Goal: Task Accomplishment & Management: Manage account settings

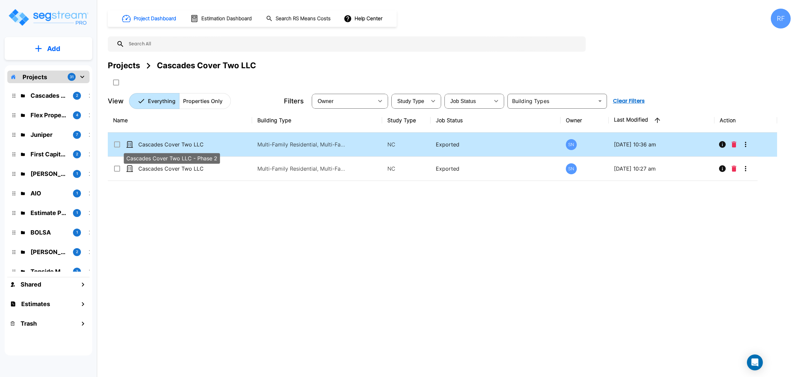
click at [190, 145] on p "Cascades Cover Two LLC - Phase 2" at bounding box center [171, 145] width 66 height 8
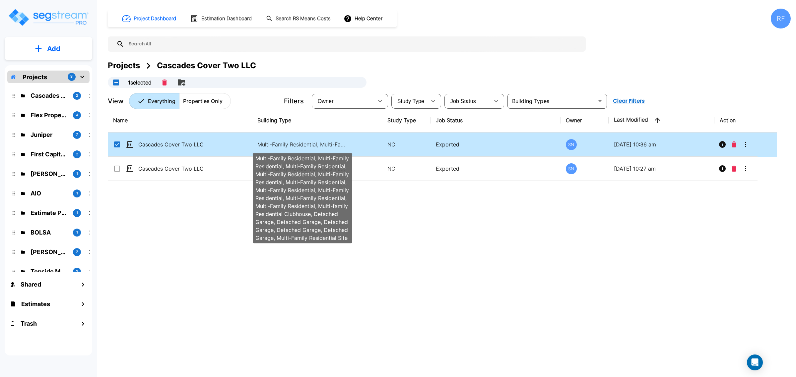
click at [328, 145] on p "Multi-Family Residential, Multi-Family Residential, Multi-Family Residential, M…" at bounding box center [302, 145] width 90 height 8
click at [317, 143] on p "Multi-Family Residential, Multi-Family Residential, Multi-Family Residential, M…" at bounding box center [302, 145] width 90 height 8
click at [316, 143] on p "Multi-Family Residential, Multi-Family Residential, Multi-Family Residential, M…" at bounding box center [302, 145] width 90 height 8
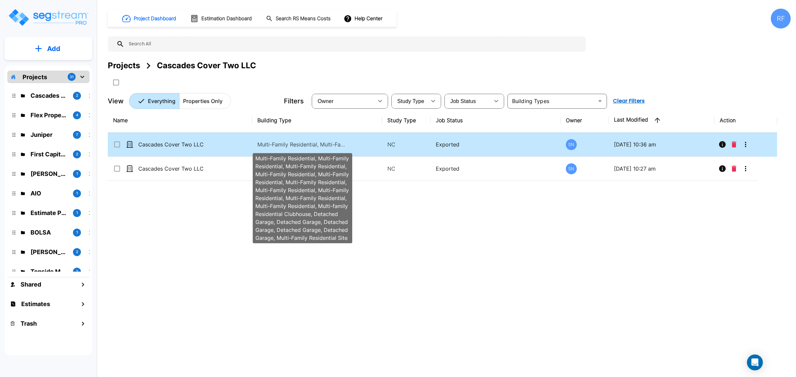
click at [316, 143] on p "Multi-Family Residential, Multi-Family Residential, Multi-Family Residential, M…" at bounding box center [302, 145] width 90 height 8
checkbox input "false"
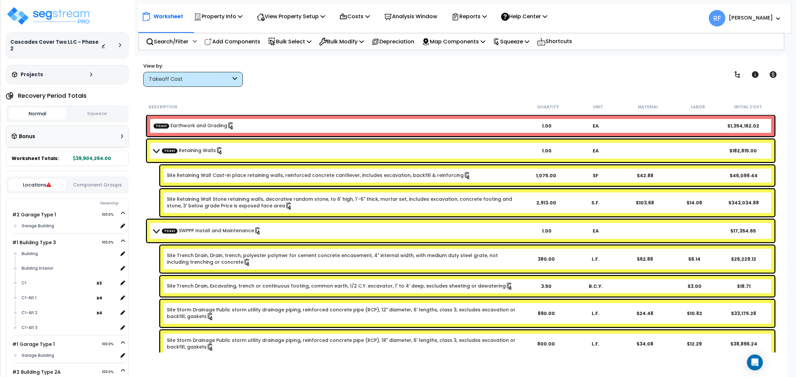
click at [119, 43] on icon at bounding box center [120, 45] width 2 height 4
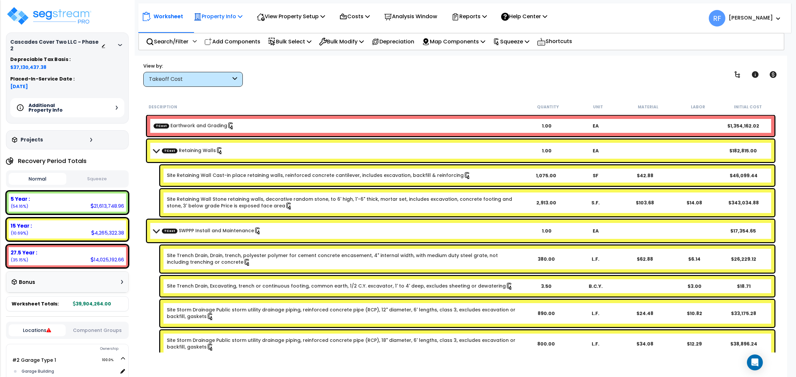
click at [230, 18] on p "Property Info" at bounding box center [218, 16] width 49 height 9
click at [231, 33] on link "Property Setup" at bounding box center [223, 31] width 66 height 13
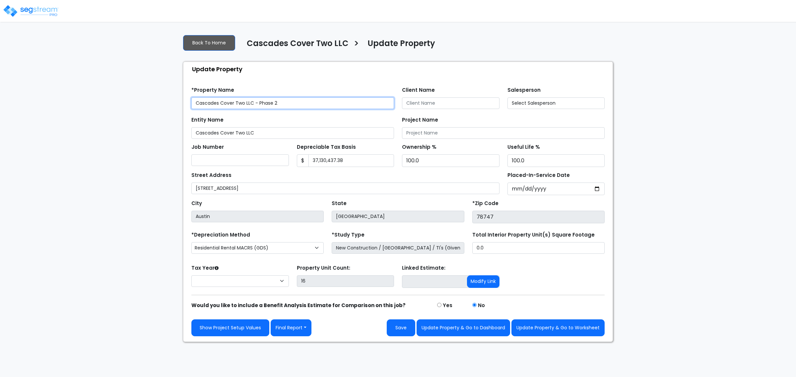
select select "2024"
